Goal: Check status: Check status

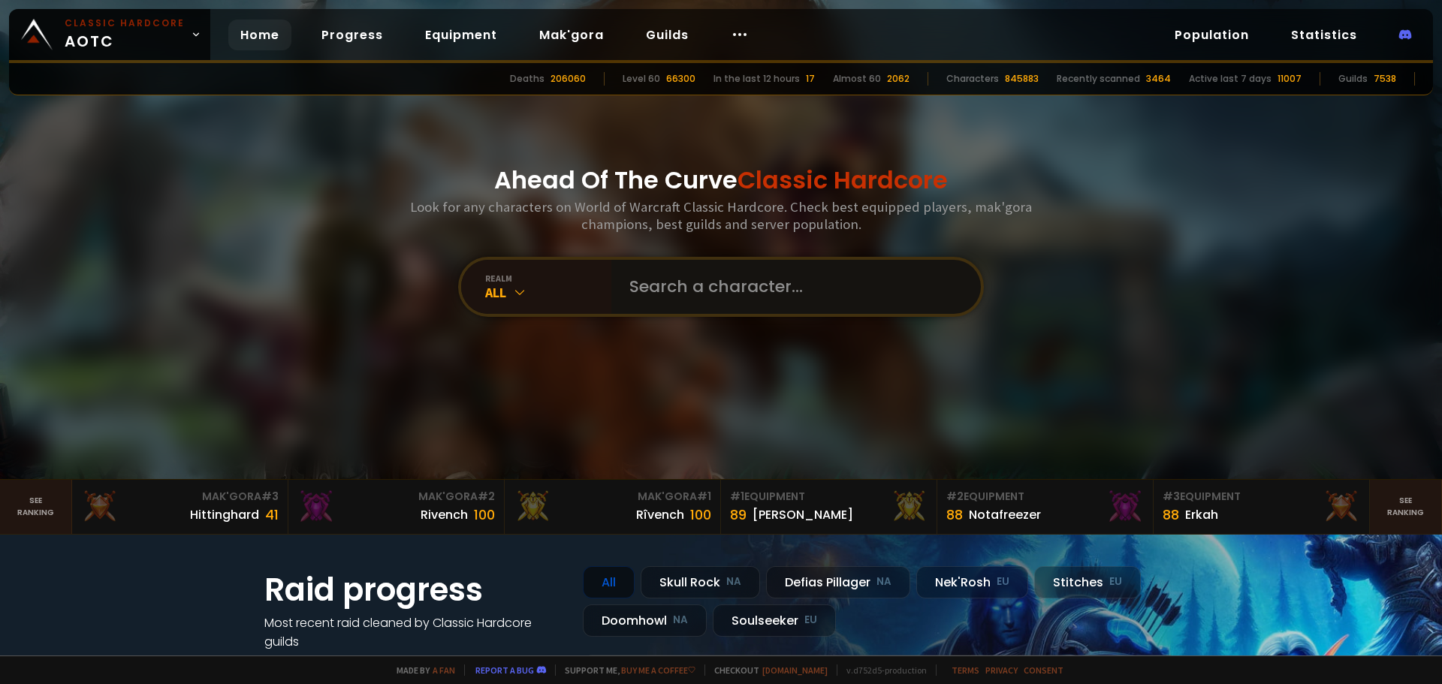
click at [800, 286] on input "text" at bounding box center [791, 287] width 343 height 54
type input "riizana"
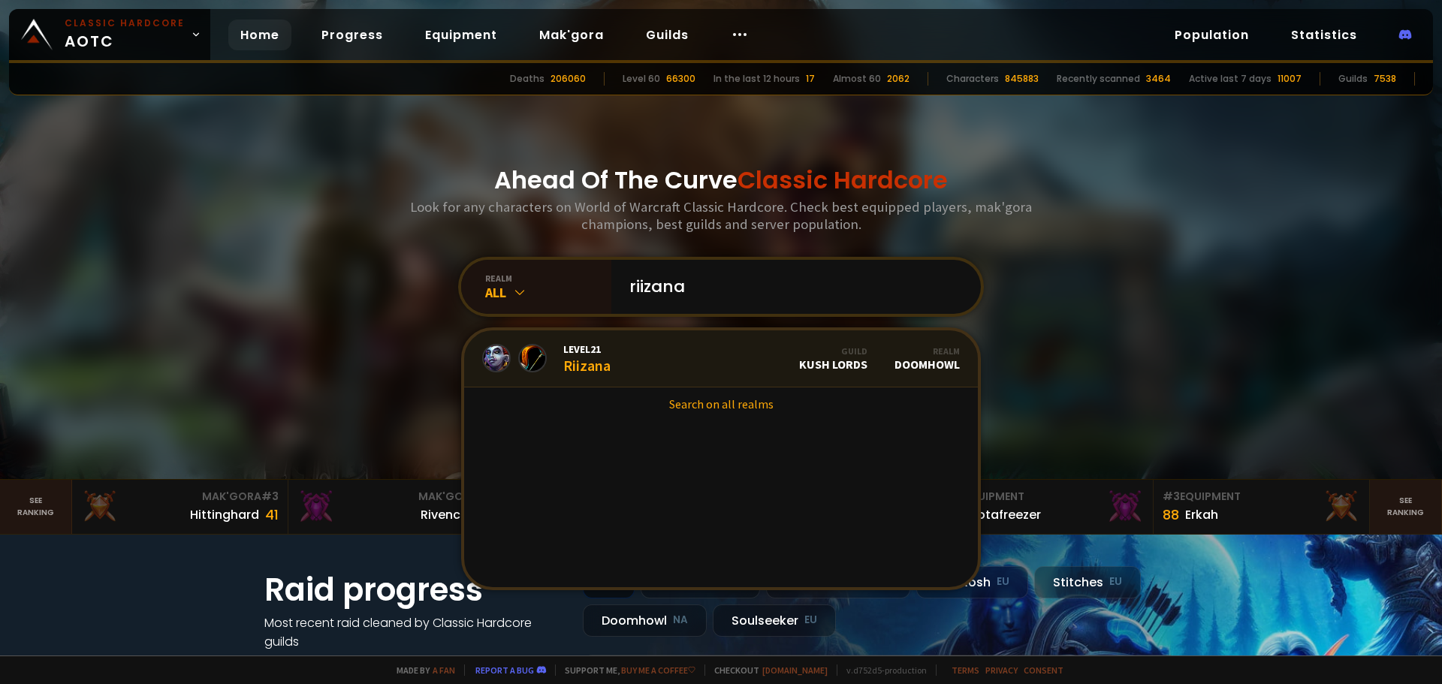
click at [678, 361] on link "Level 21 Riizana Guild Kush Lords Realm Doomhowl" at bounding box center [721, 359] width 514 height 57
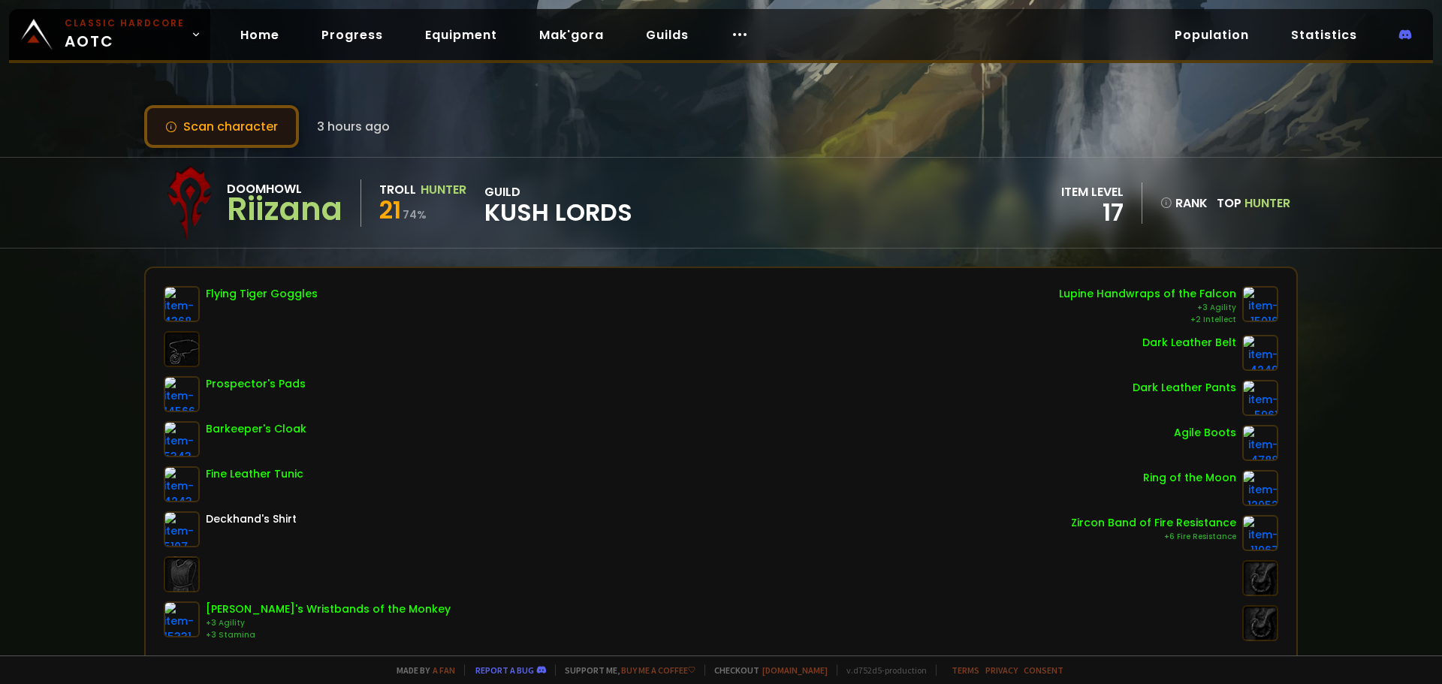
click at [281, 143] on button "Scan character" at bounding box center [221, 126] width 155 height 43
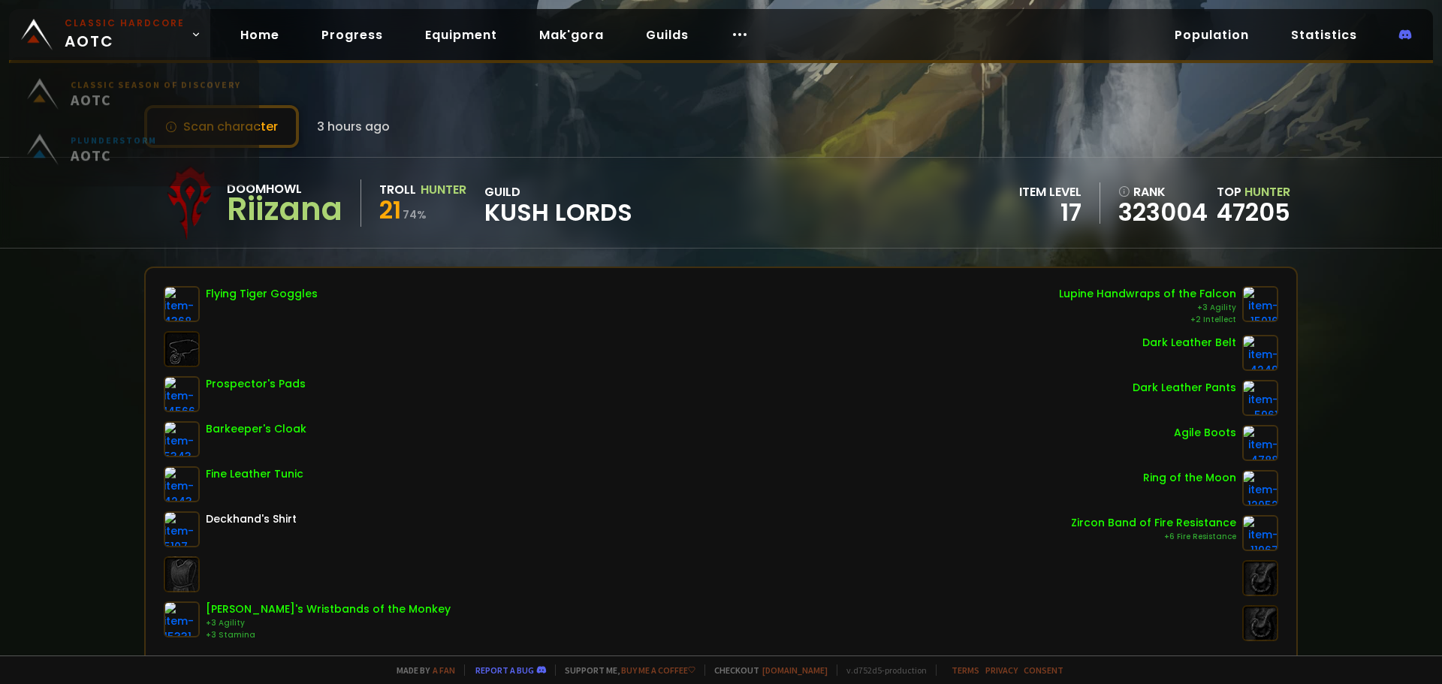
click at [130, 23] on small "Classic Hardcore" at bounding box center [125, 24] width 120 height 14
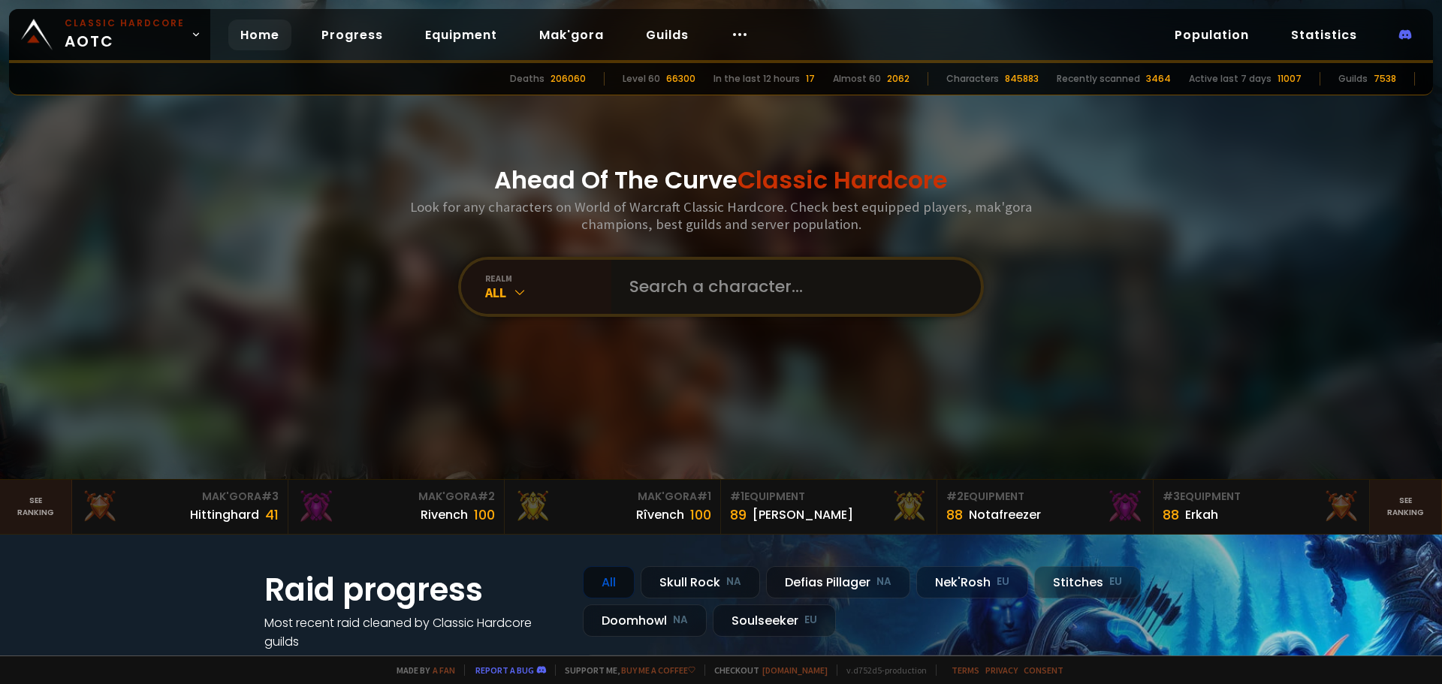
click at [746, 270] on input "text" at bounding box center [791, 287] width 343 height 54
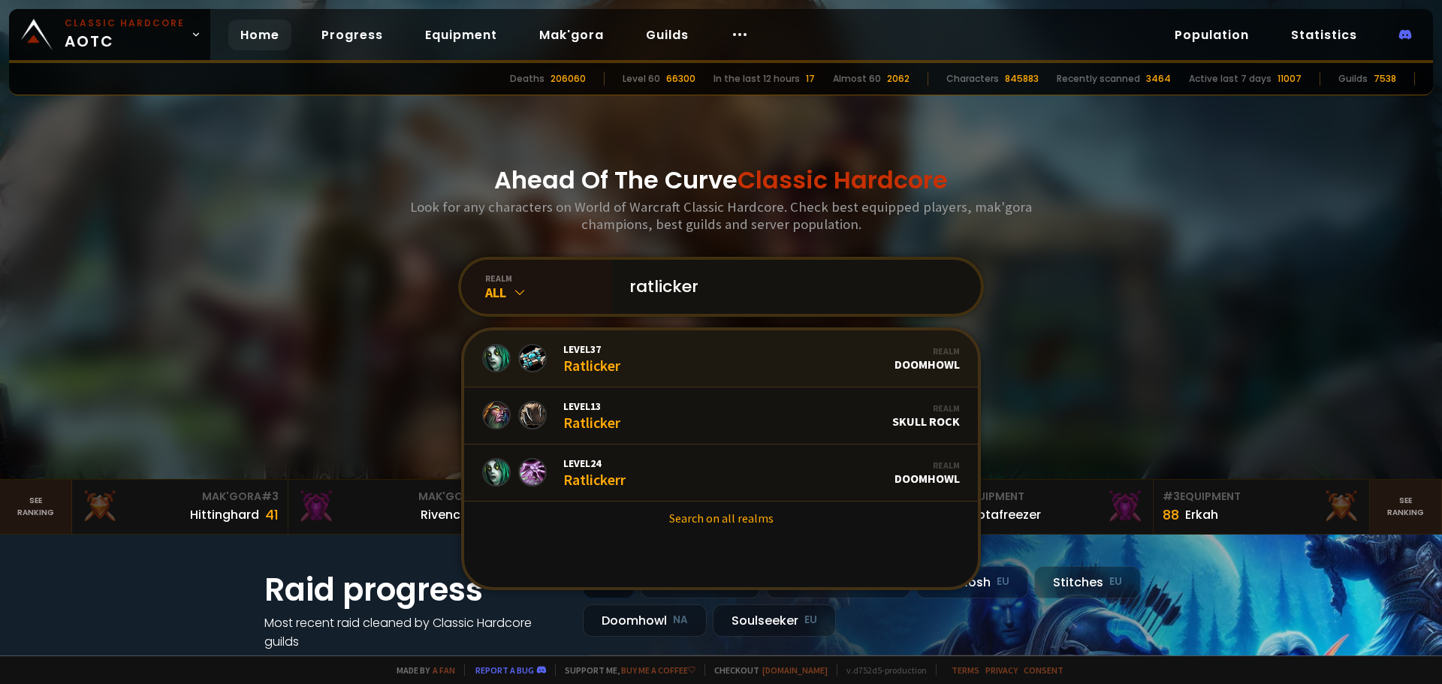
type input "ratlicker"
click at [699, 347] on link "Level 37 Ratlicker Realm Doomhowl" at bounding box center [721, 359] width 514 height 57
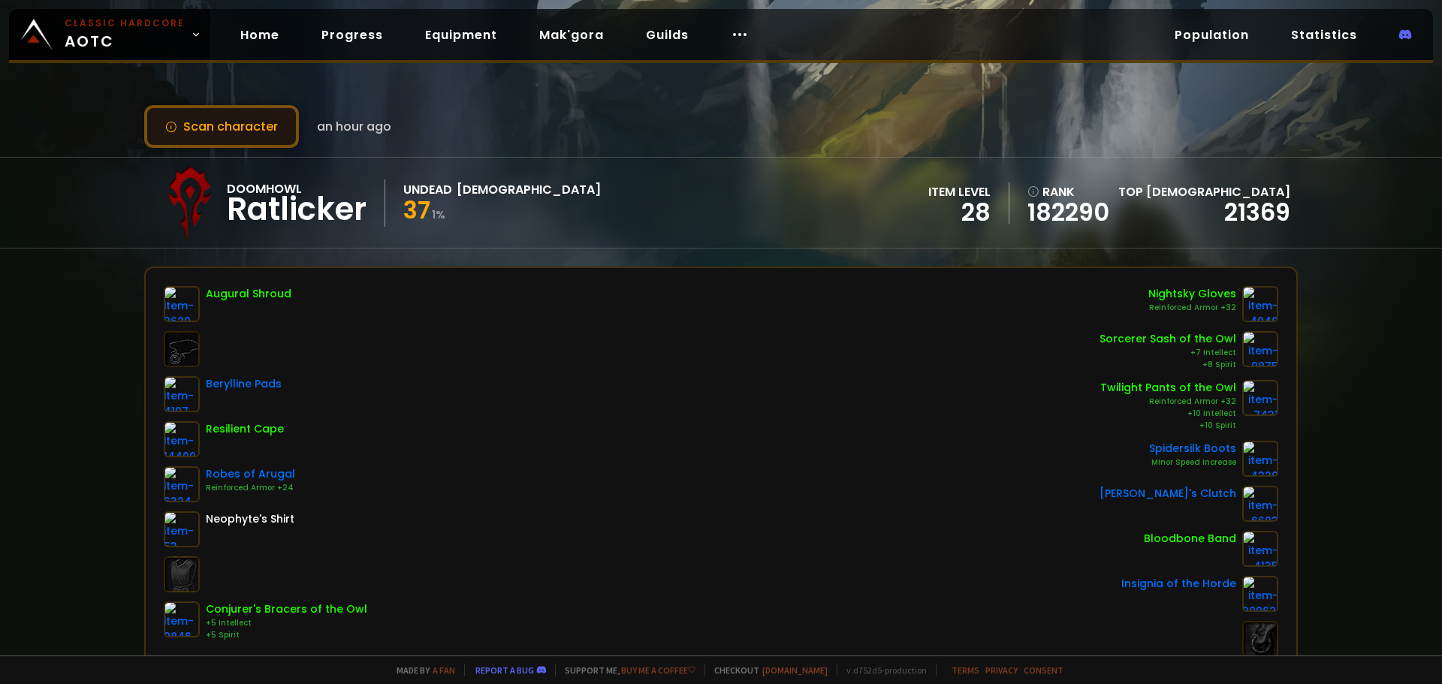
click at [232, 133] on button "Scan character" at bounding box center [221, 126] width 155 height 43
